Goal: Navigation & Orientation: Find specific page/section

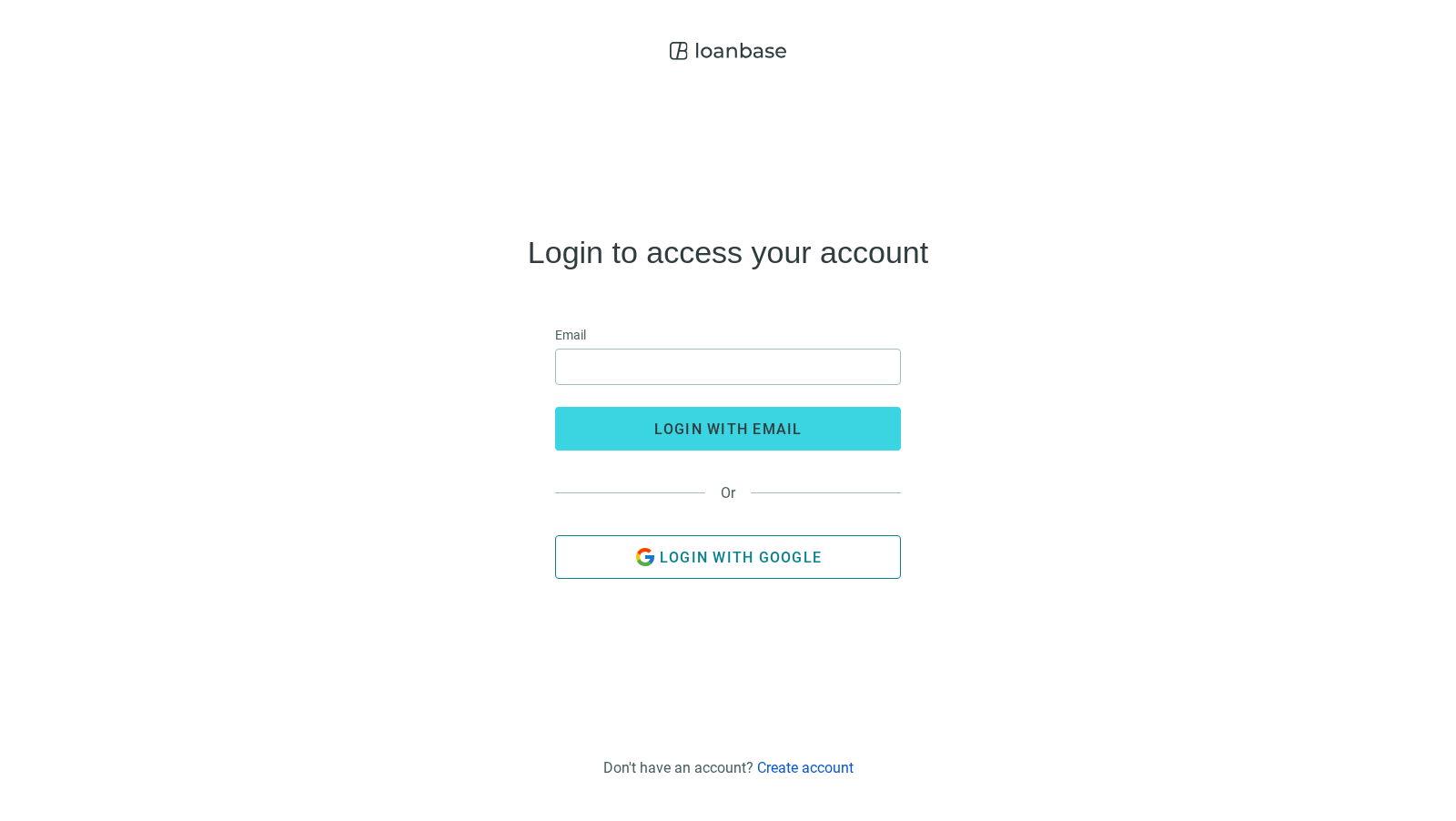
click at [782, 563] on span "Login with Google" at bounding box center [740, 557] width 162 height 17
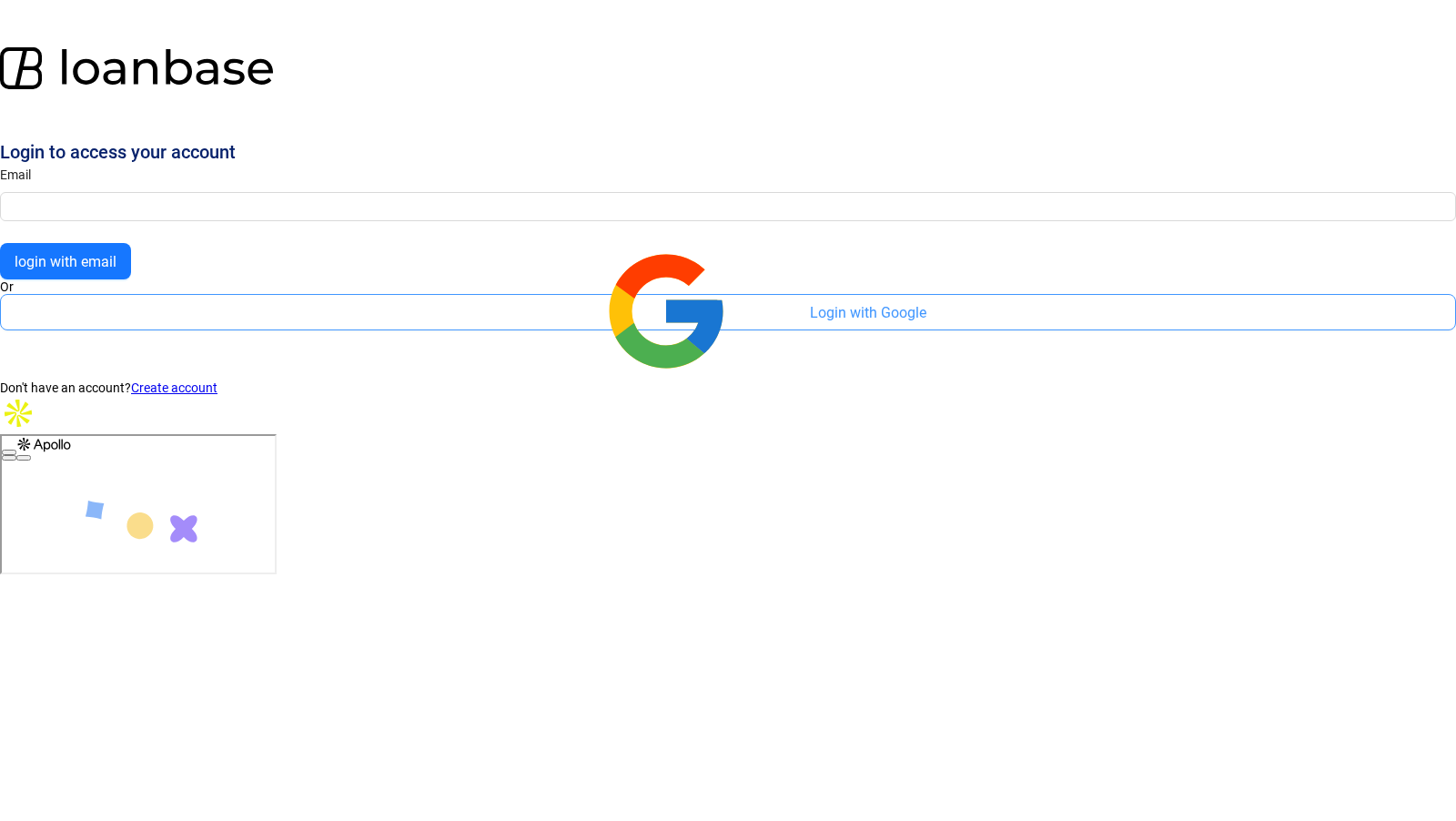
click at [701, 331] on button "Login with Google" at bounding box center [728, 312] width 1456 height 36
